Goal: Information Seeking & Learning: Compare options

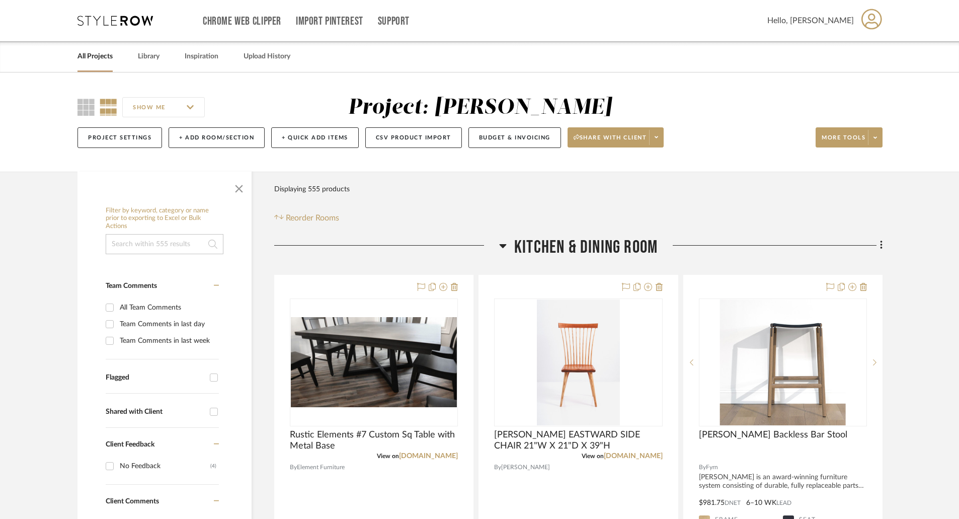
click at [504, 242] on icon at bounding box center [503, 245] width 8 height 12
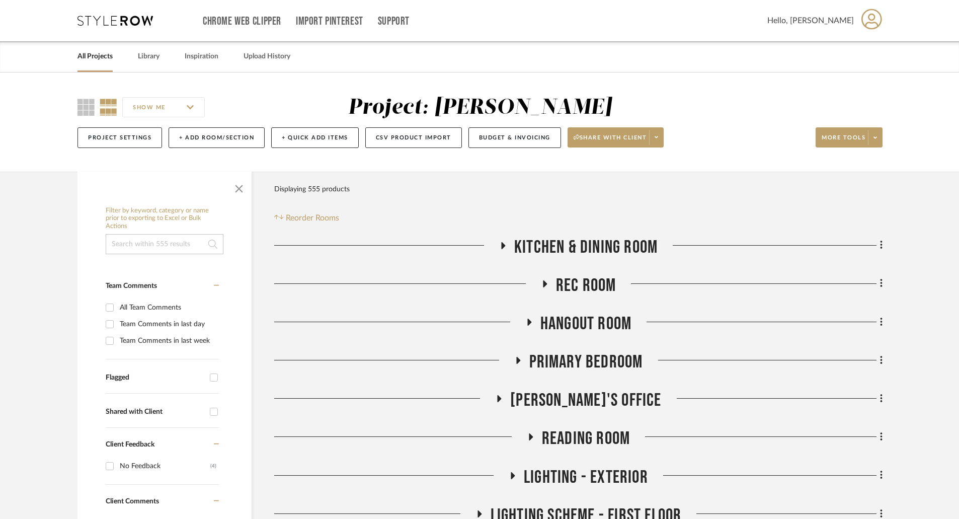
click at [544, 283] on icon at bounding box center [545, 283] width 4 height 7
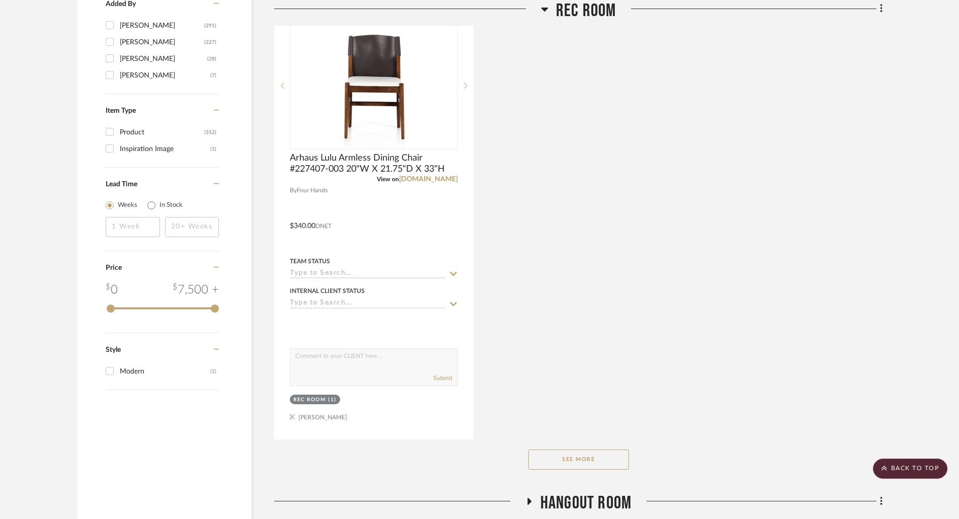
scroll to position [1409, 0]
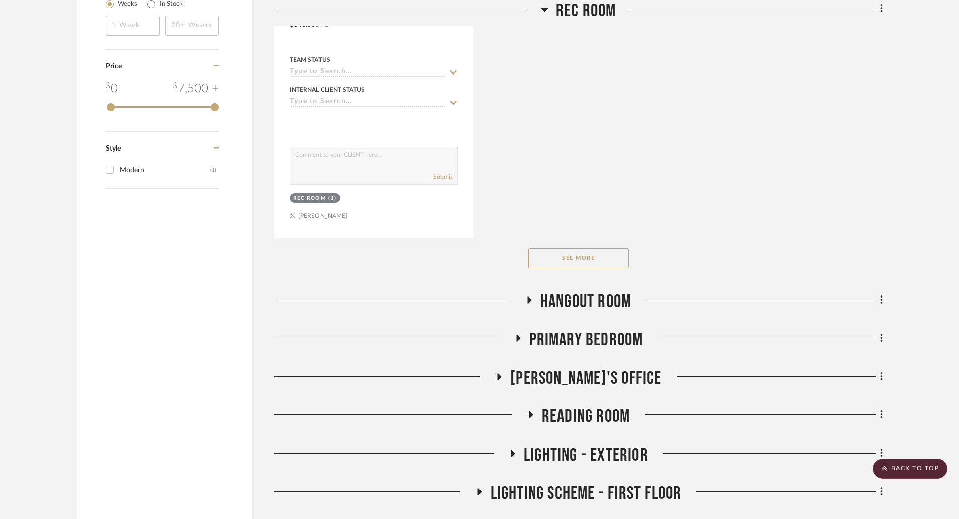
click at [578, 260] on button "See More" at bounding box center [578, 258] width 101 height 20
click at [517, 340] on icon at bounding box center [518, 338] width 4 height 7
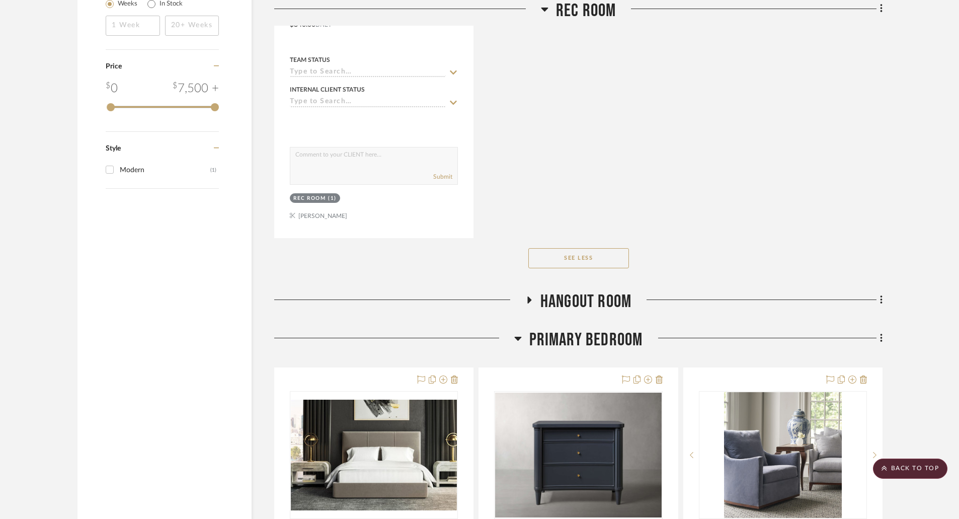
scroll to position [1660, 0]
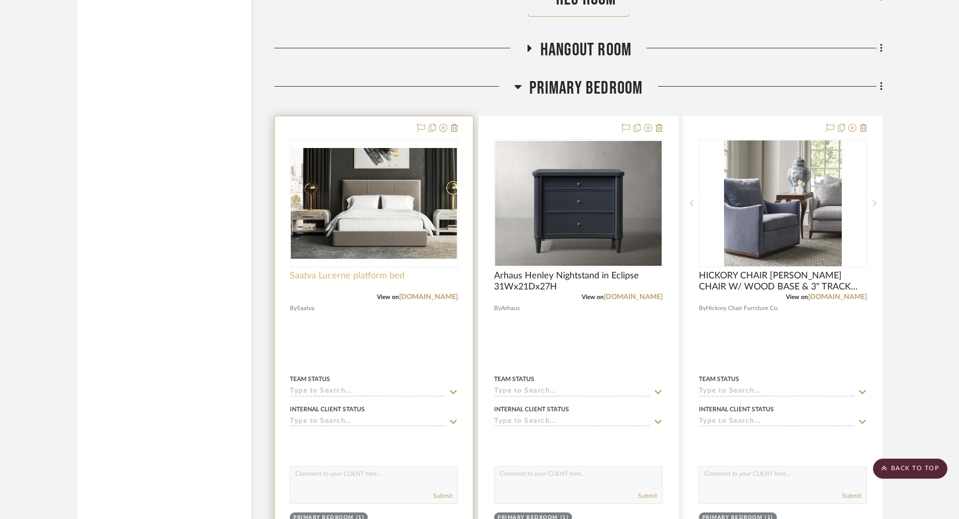
click at [391, 274] on span "Saatva Lucerne platform bed" at bounding box center [347, 275] width 115 height 11
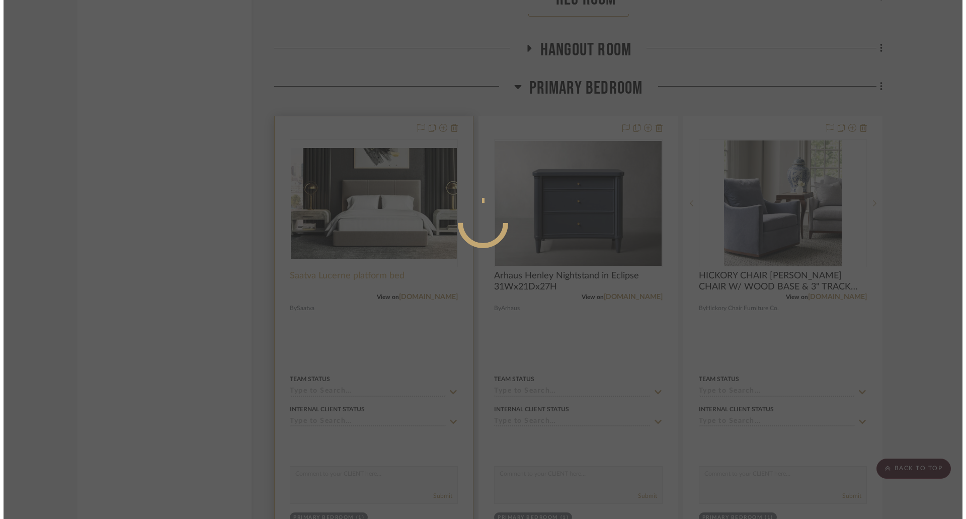
scroll to position [0, 0]
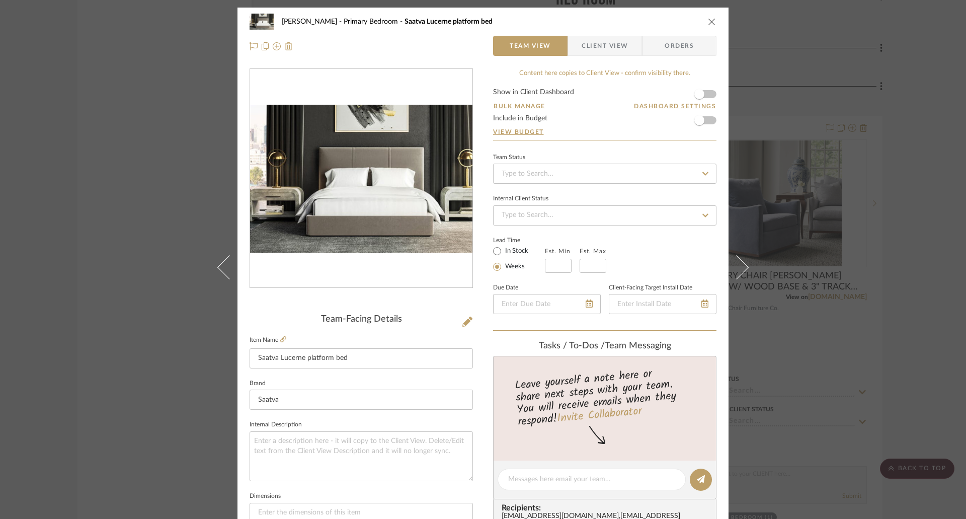
click at [709, 24] on icon "close" at bounding box center [712, 22] width 8 height 8
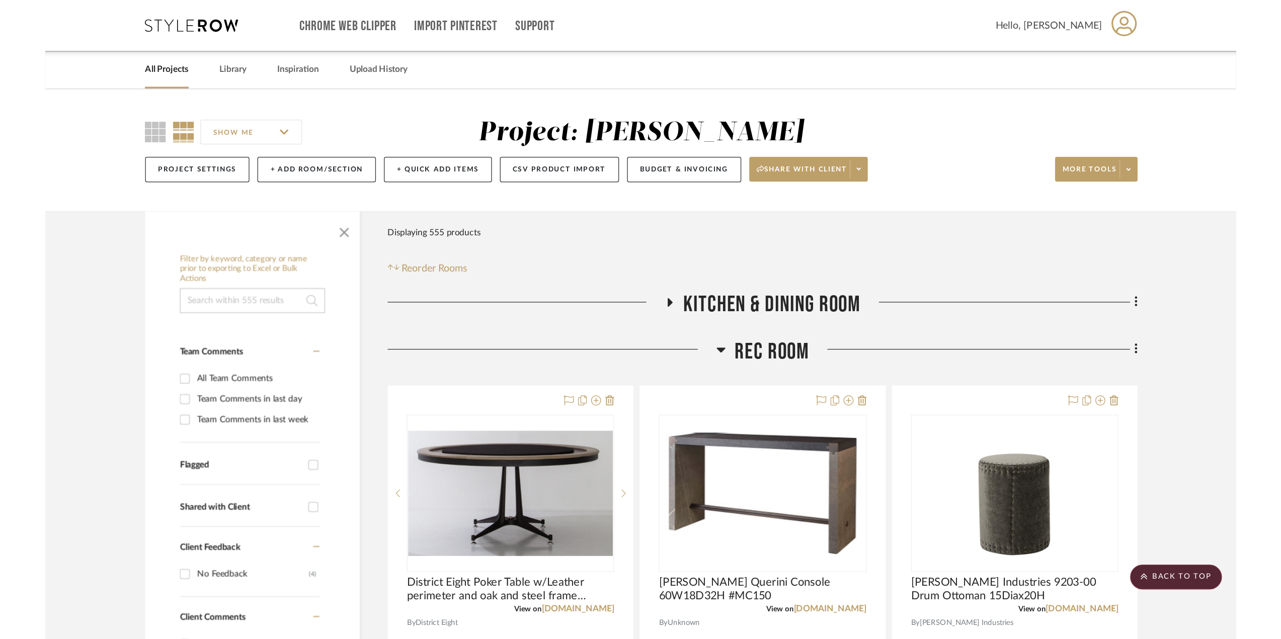
scroll to position [1660, 0]
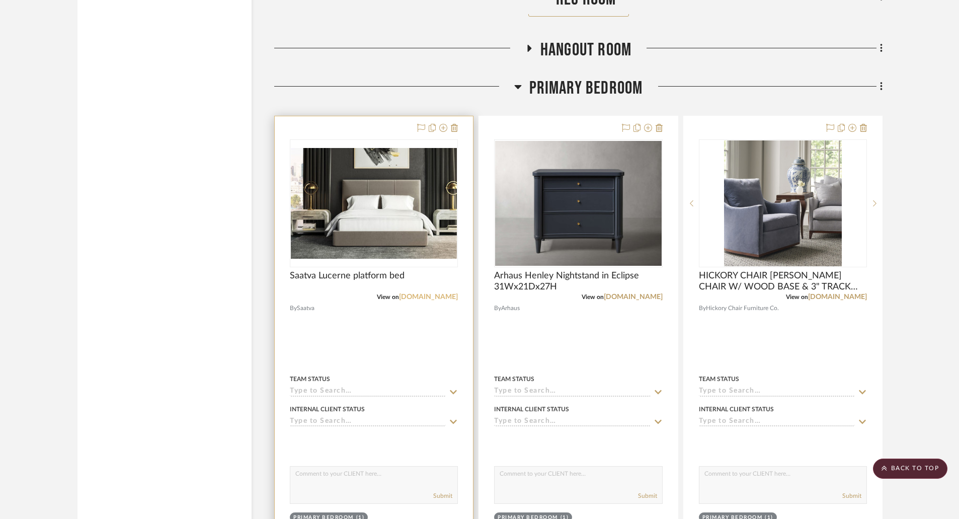
click at [431, 298] on link "[DOMAIN_NAME]" at bounding box center [428, 296] width 59 height 7
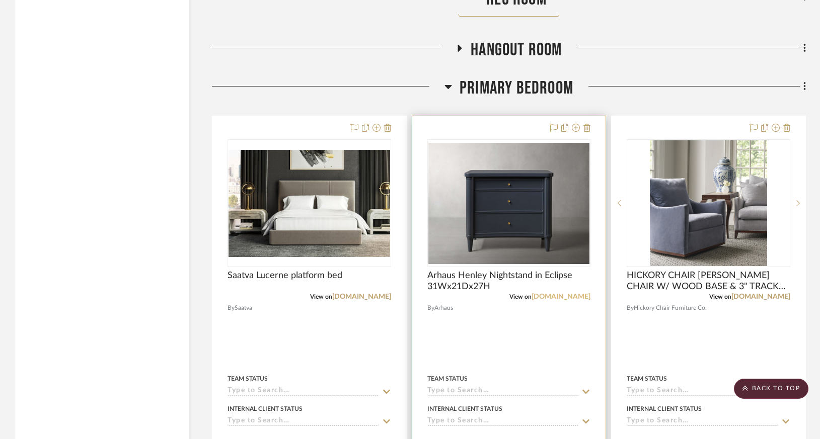
click at [570, 298] on link "[DOMAIN_NAME]" at bounding box center [560, 296] width 59 height 7
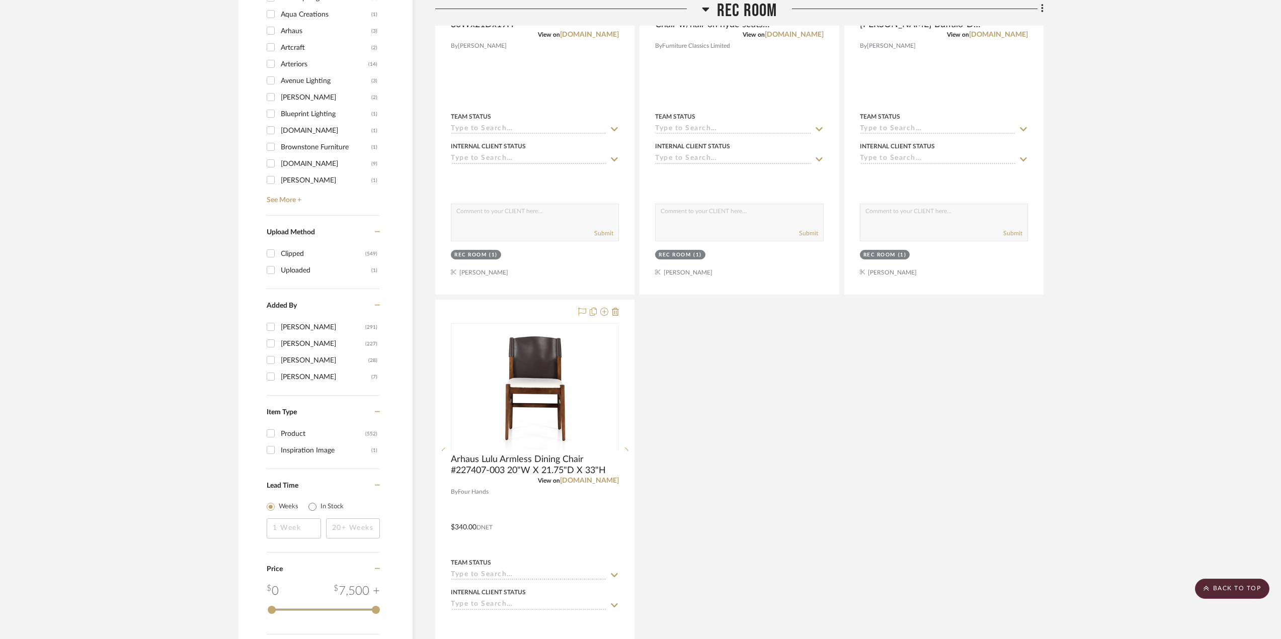
scroll to position [654, 0]
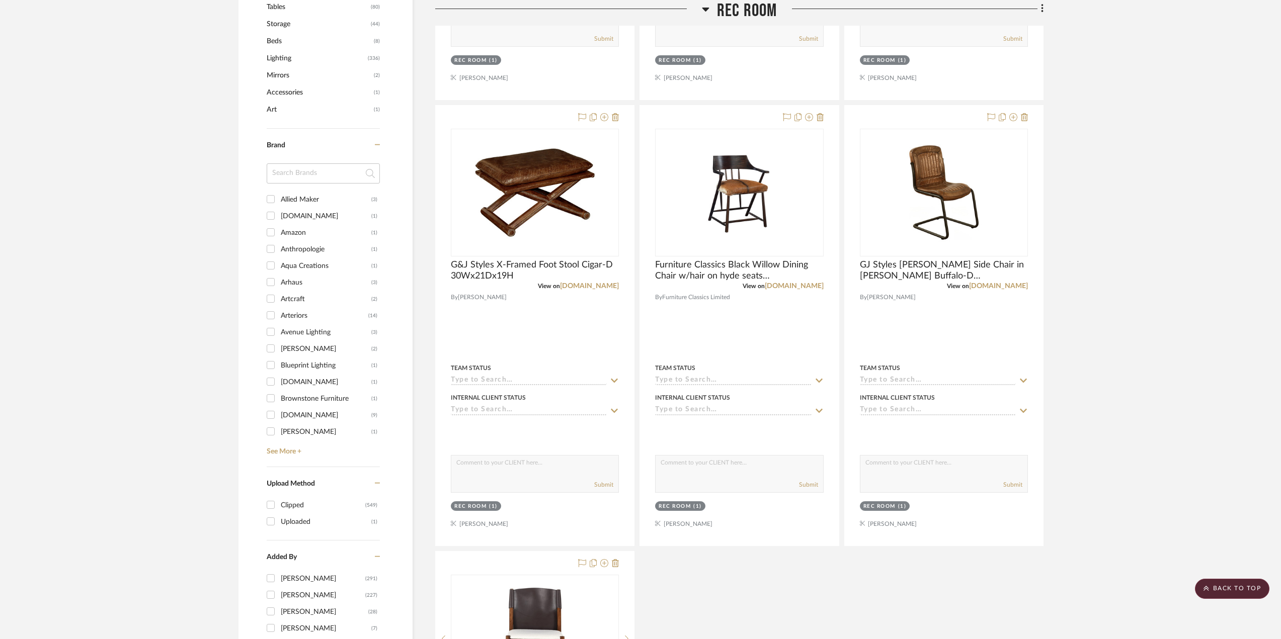
click at [287, 284] on div "Arhaus" at bounding box center [326, 283] width 91 height 16
click at [279, 284] on input "Arhaus (3)" at bounding box center [271, 282] width 16 height 16
checkbox input "true"
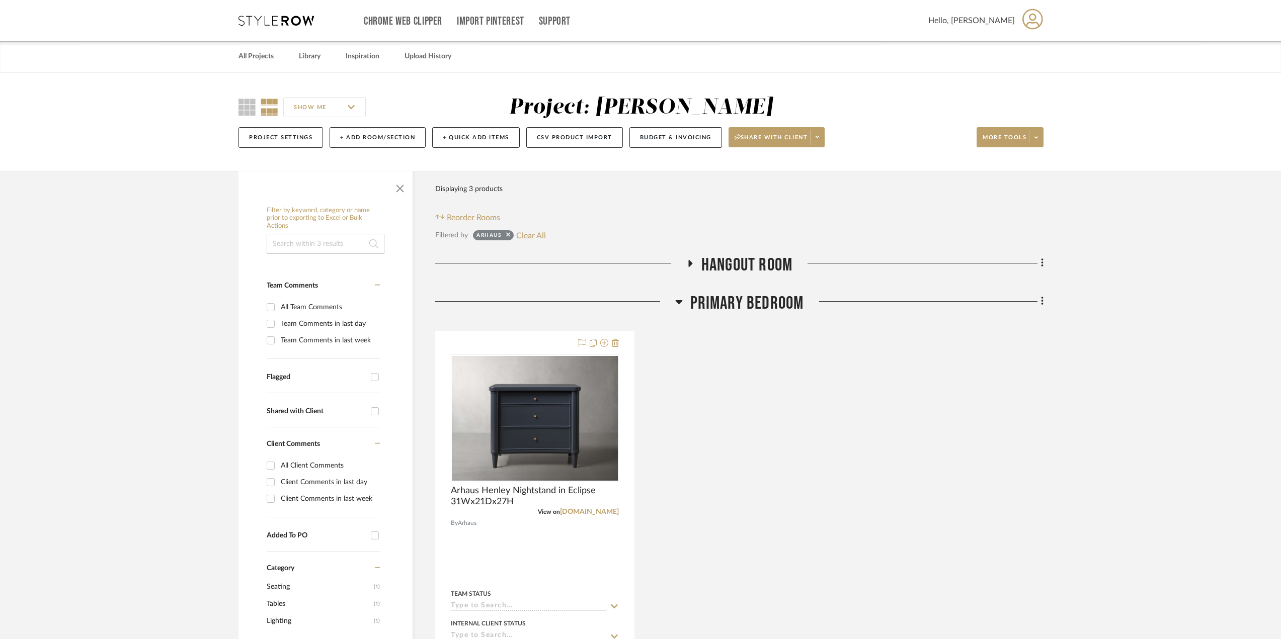
click at [687, 263] on icon at bounding box center [690, 264] width 12 height 8
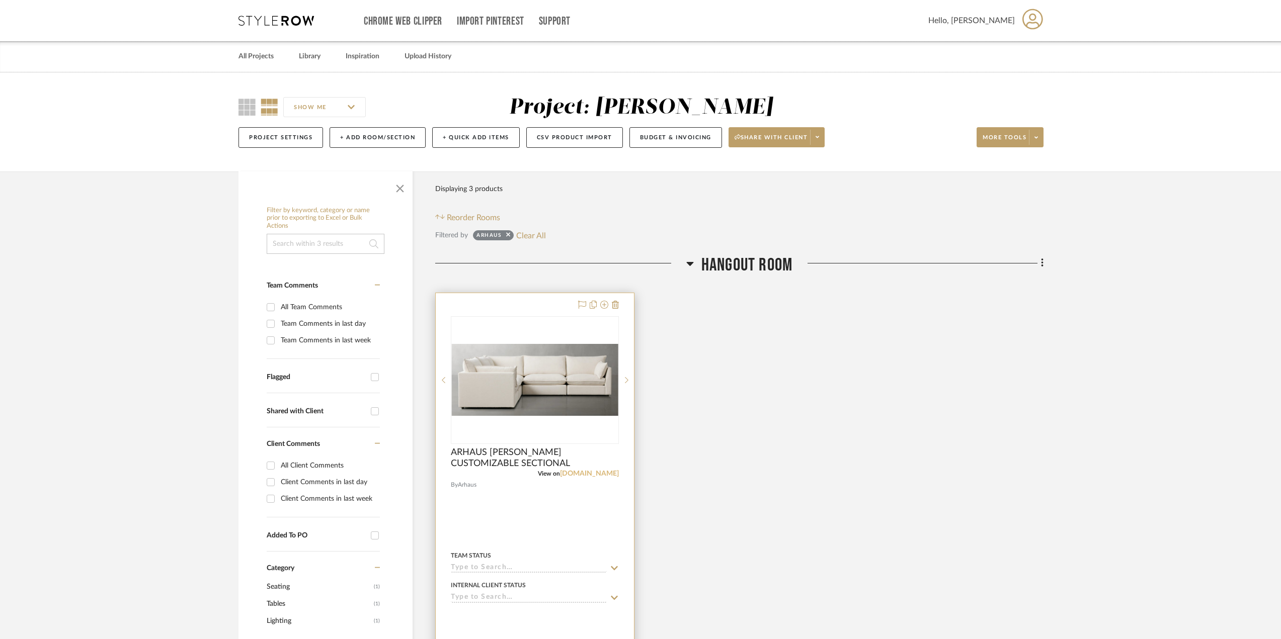
click at [609, 475] on link "[DOMAIN_NAME]" at bounding box center [589, 473] width 59 height 7
